Goal: Use online tool/utility: Use online tool/utility

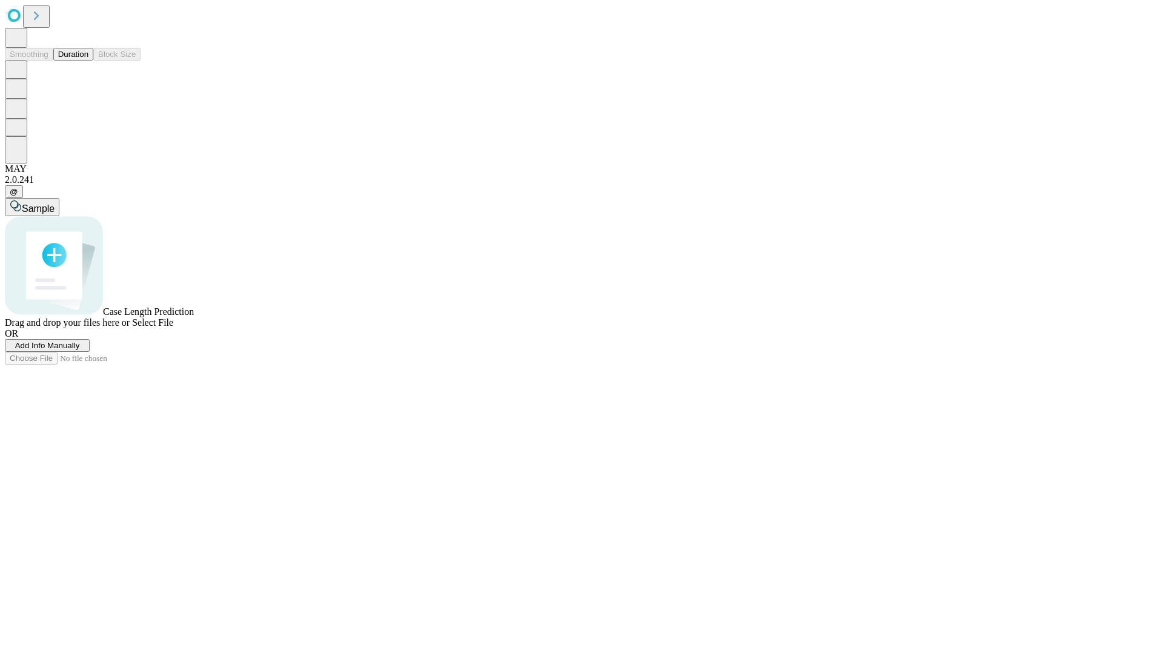
click at [88, 61] on button "Duration" at bounding box center [73, 54] width 40 height 13
click at [173, 328] on span "Select File" at bounding box center [152, 322] width 41 height 10
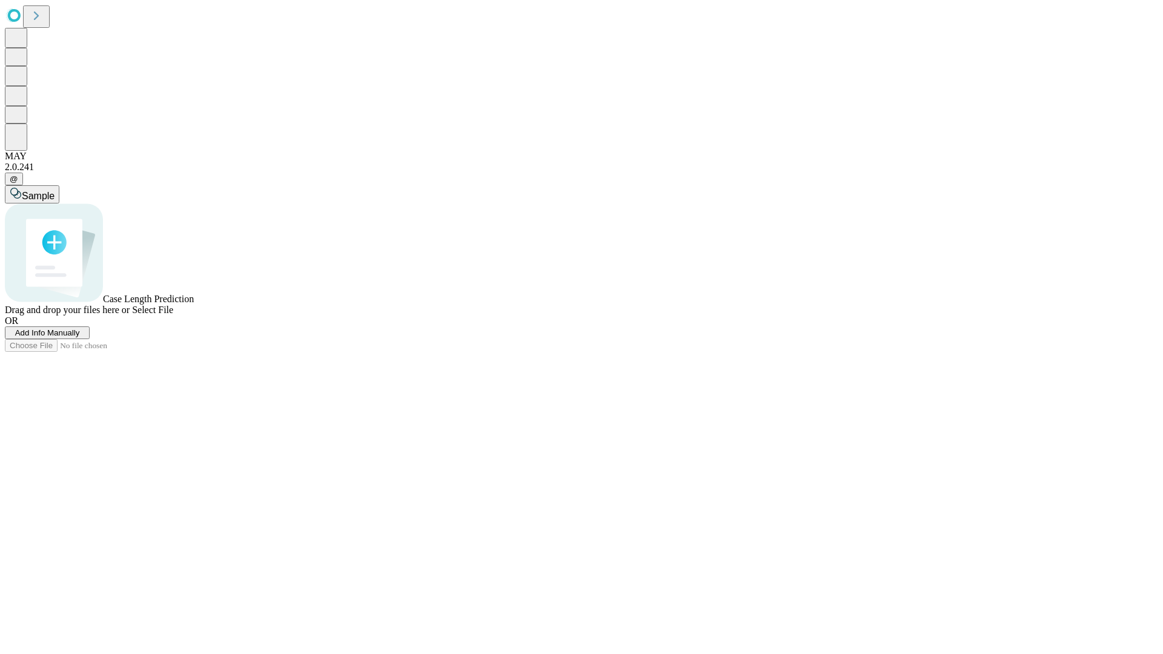
click at [173, 315] on span "Select File" at bounding box center [152, 310] width 41 height 10
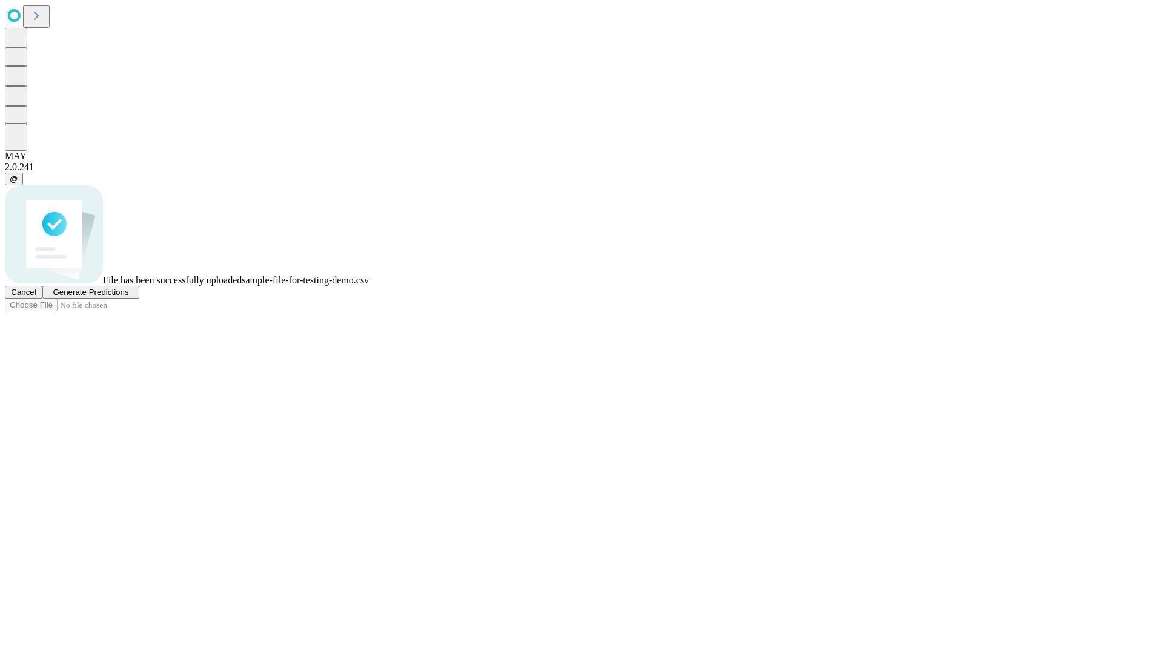
click at [128, 297] on span "Generate Predictions" at bounding box center [91, 292] width 76 height 9
